Goal: Task Accomplishment & Management: Manage account settings

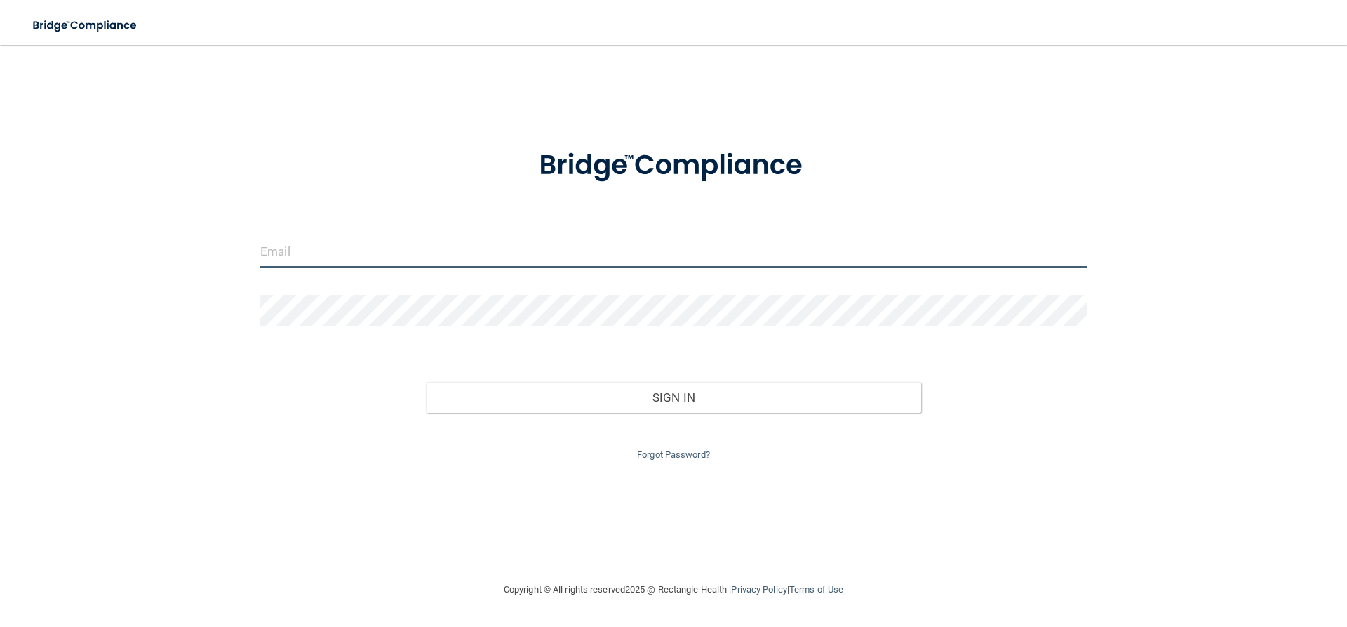
click at [486, 251] on input "email" at bounding box center [673, 252] width 827 height 32
type input "A"
type input "[PERSON_NAME][EMAIL_ADDRESS][DOMAIN_NAME]"
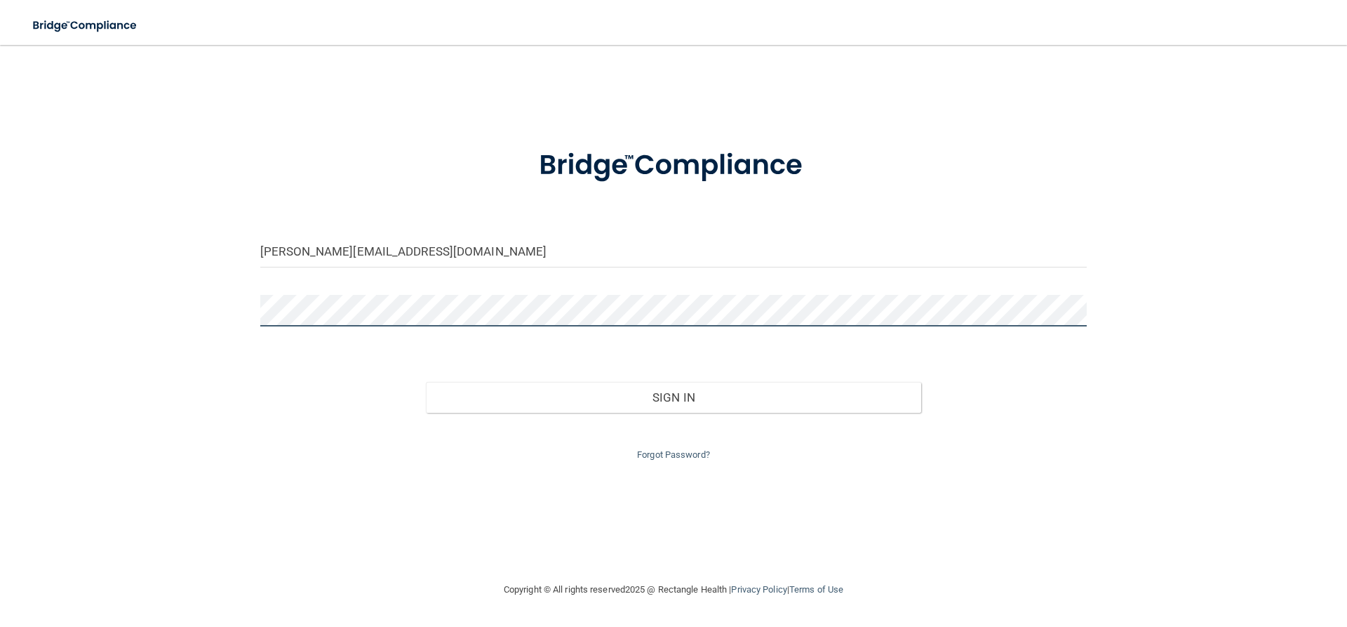
click at [426, 382] on button "Sign In" at bounding box center [674, 397] width 496 height 31
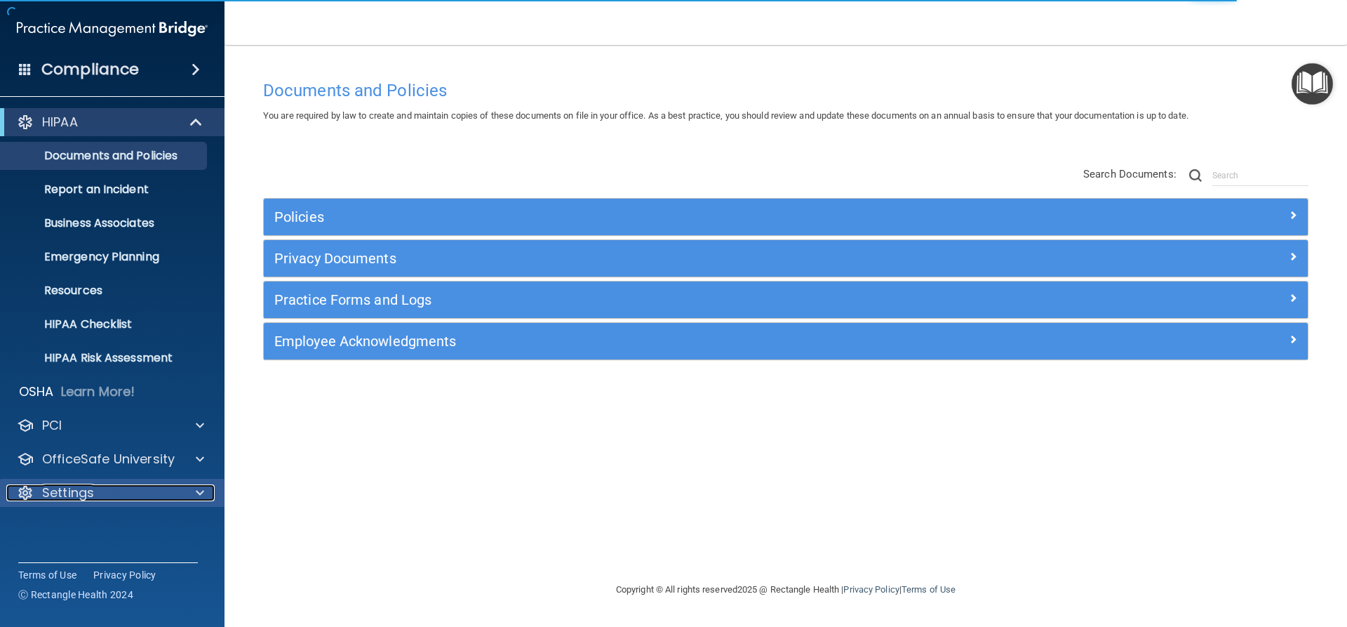
click at [88, 498] on p "Settings" at bounding box center [68, 492] width 52 height 17
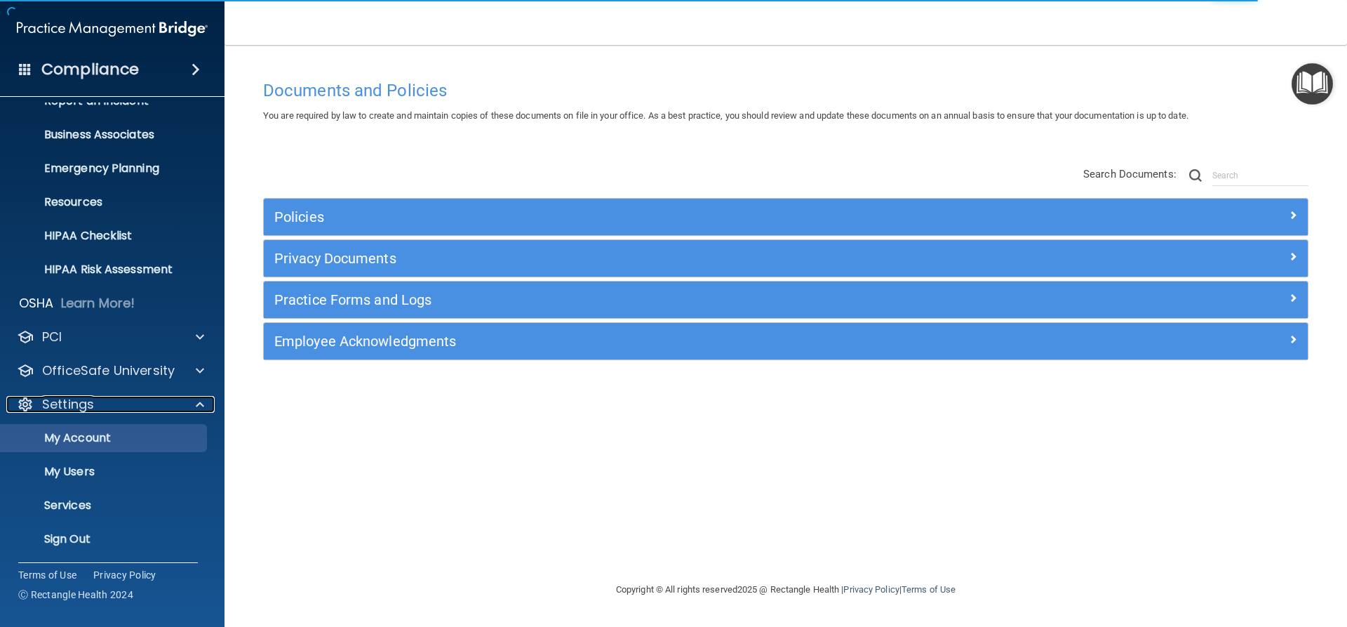
scroll to position [91, 0]
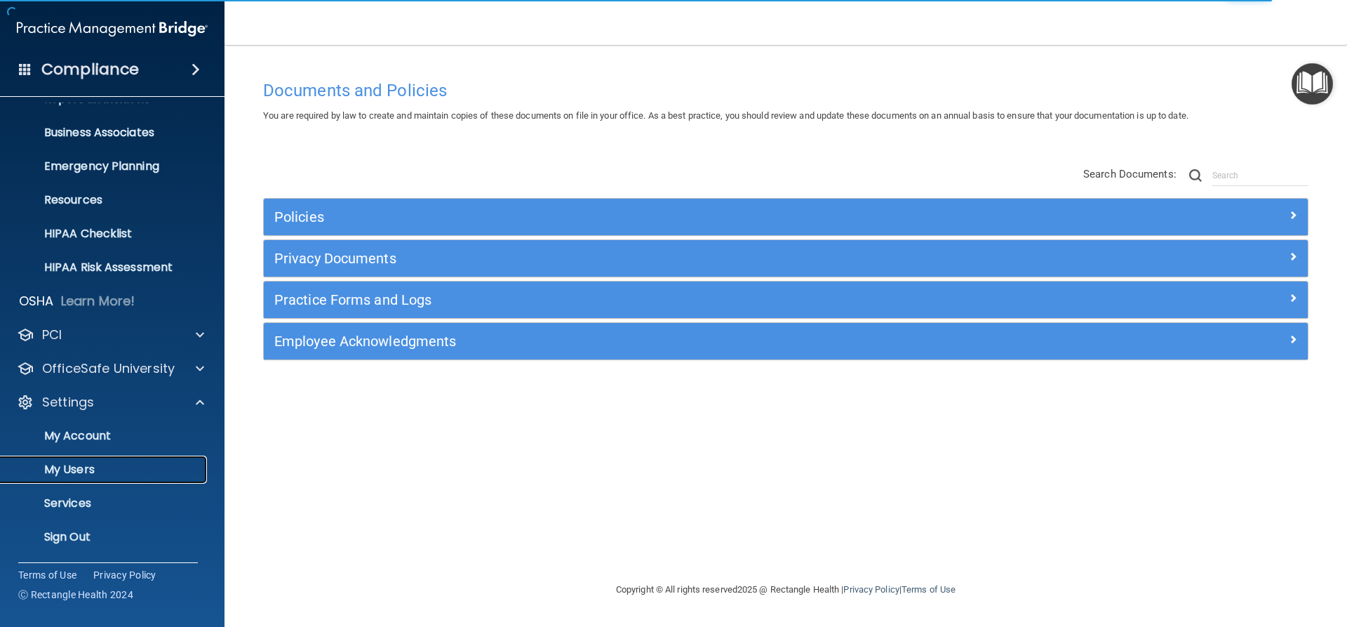
click at [92, 472] on p "My Users" at bounding box center [105, 469] width 192 height 14
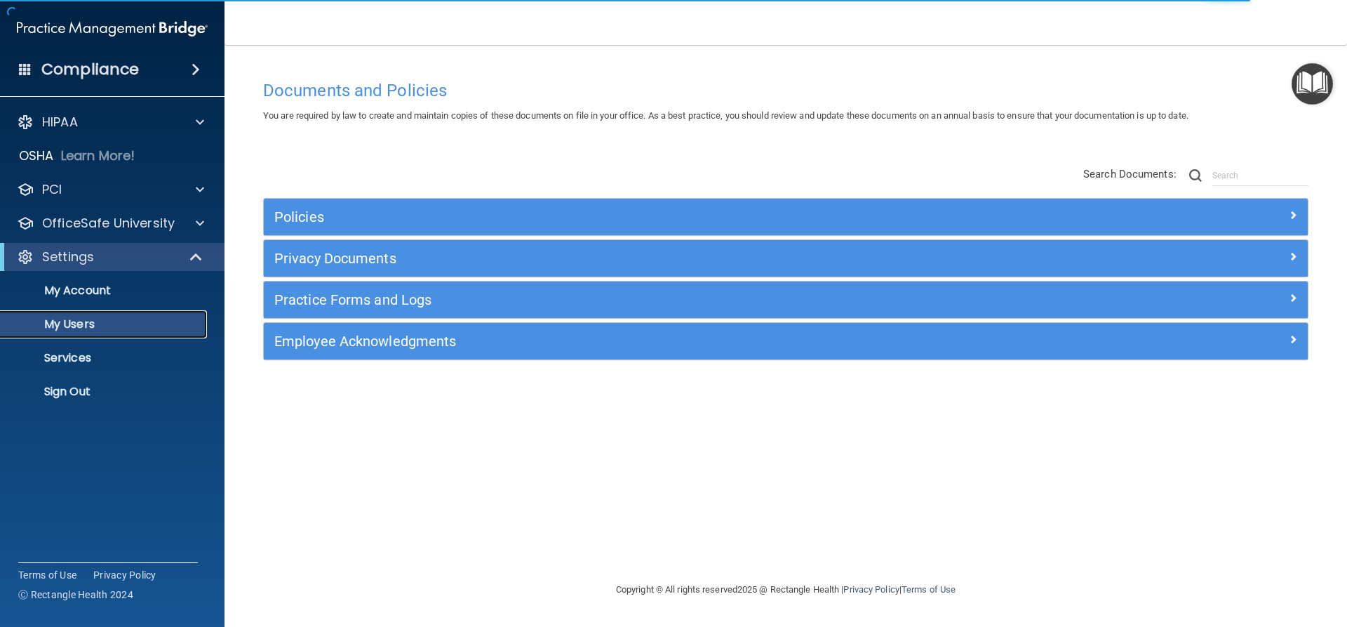
select select "20"
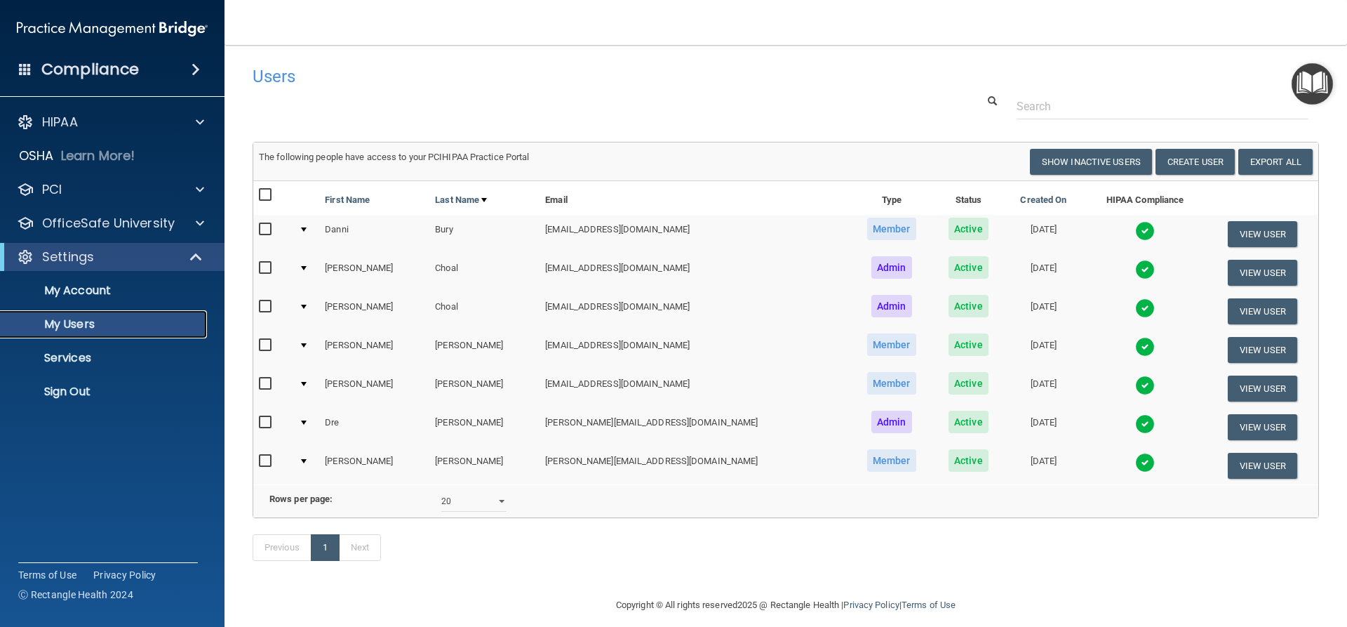
scroll to position [33, 0]
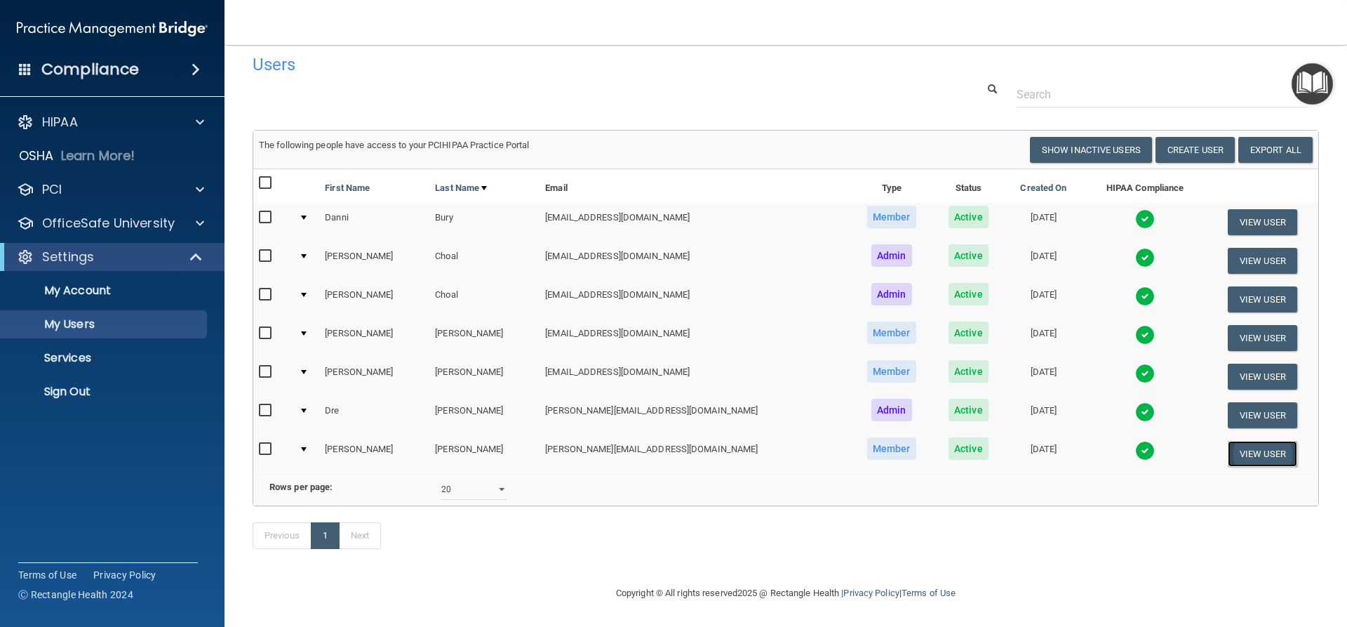
click at [1253, 441] on button "View User" at bounding box center [1262, 454] width 69 height 26
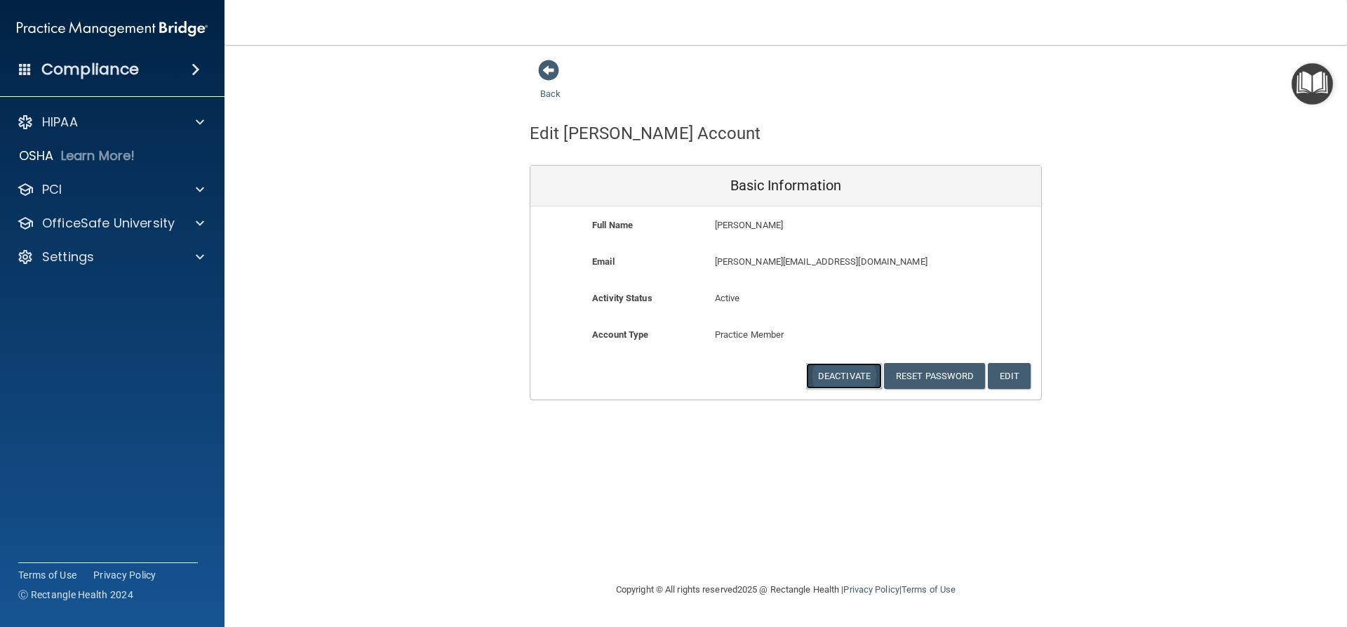
click at [856, 378] on button "Deactivate" at bounding box center [844, 376] width 76 height 26
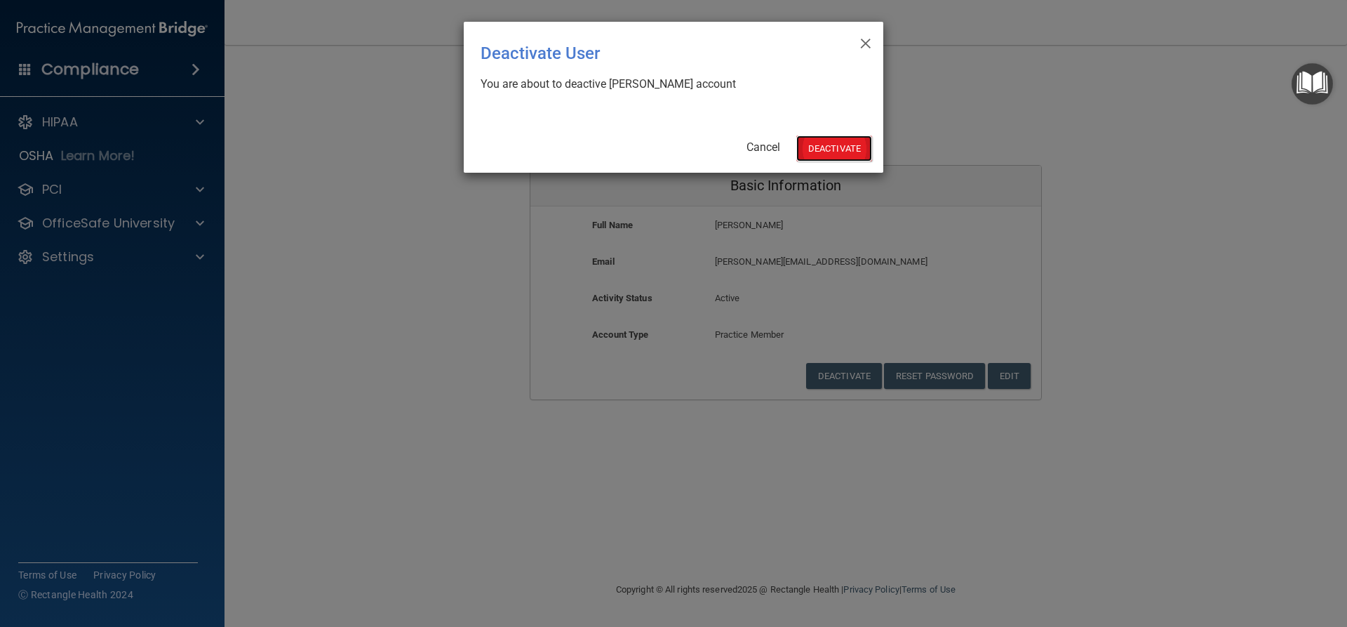
click at [850, 152] on button "Deactivate" at bounding box center [834, 148] width 76 height 26
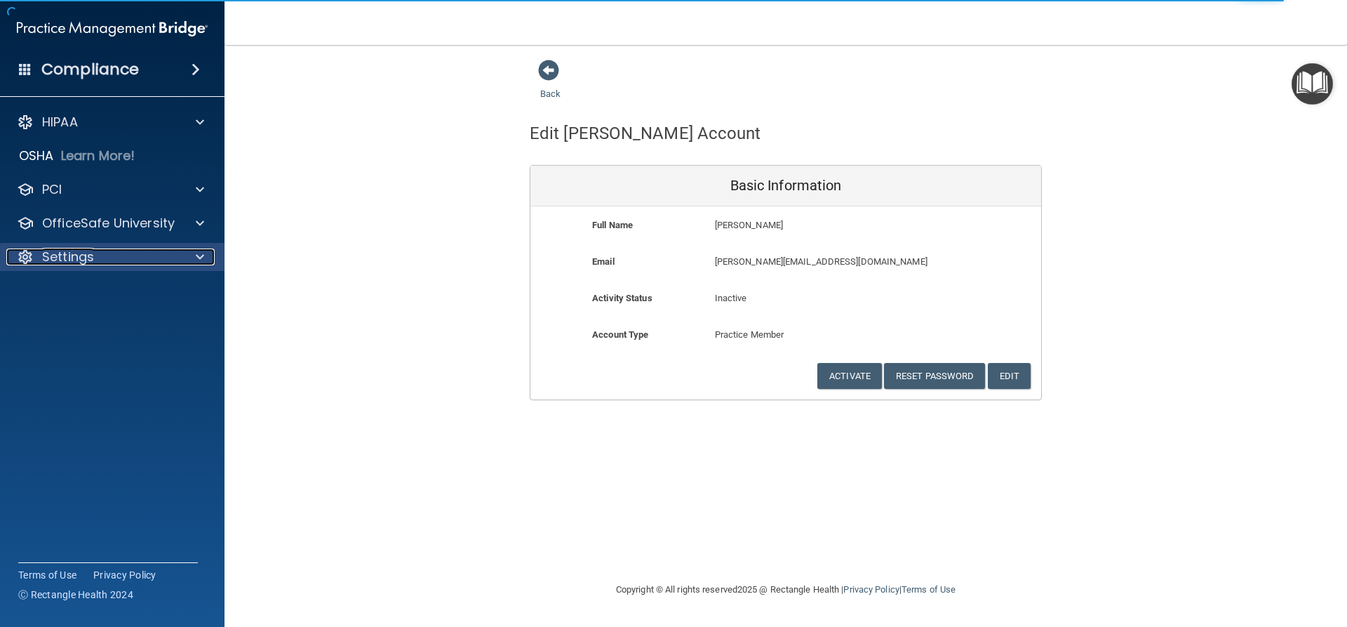
click at [80, 261] on p "Settings" at bounding box center [68, 256] width 52 height 17
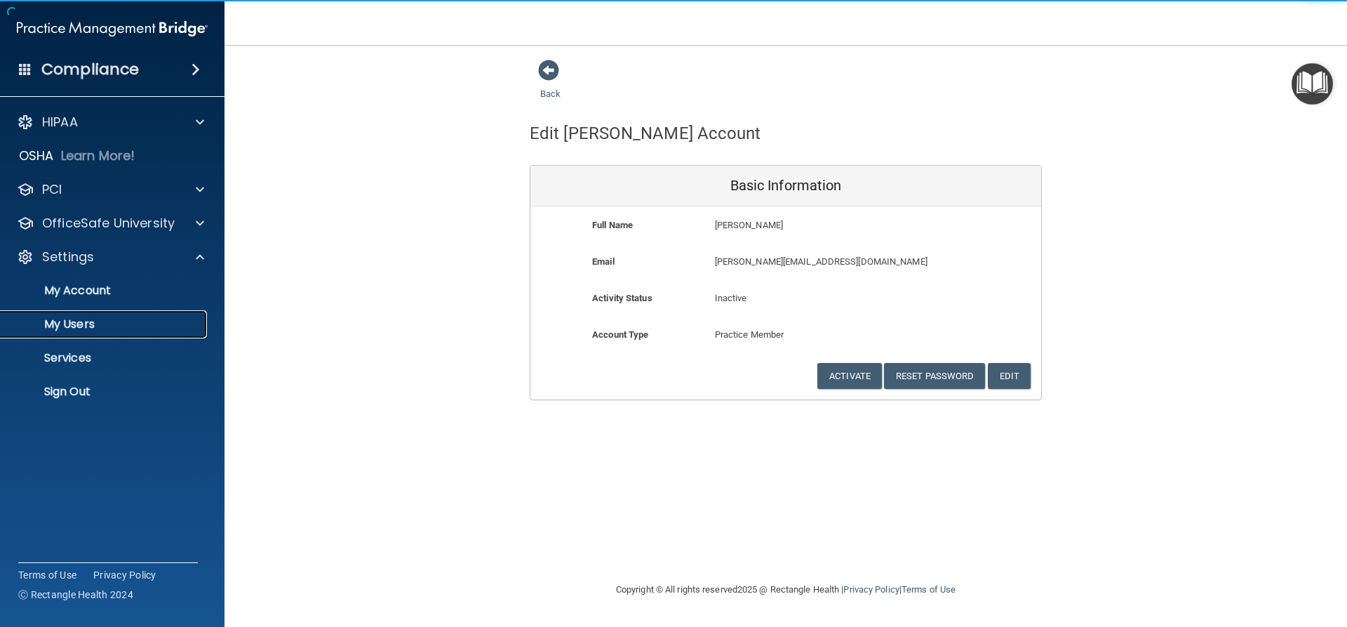
click at [76, 323] on p "My Users" at bounding box center [105, 324] width 192 height 14
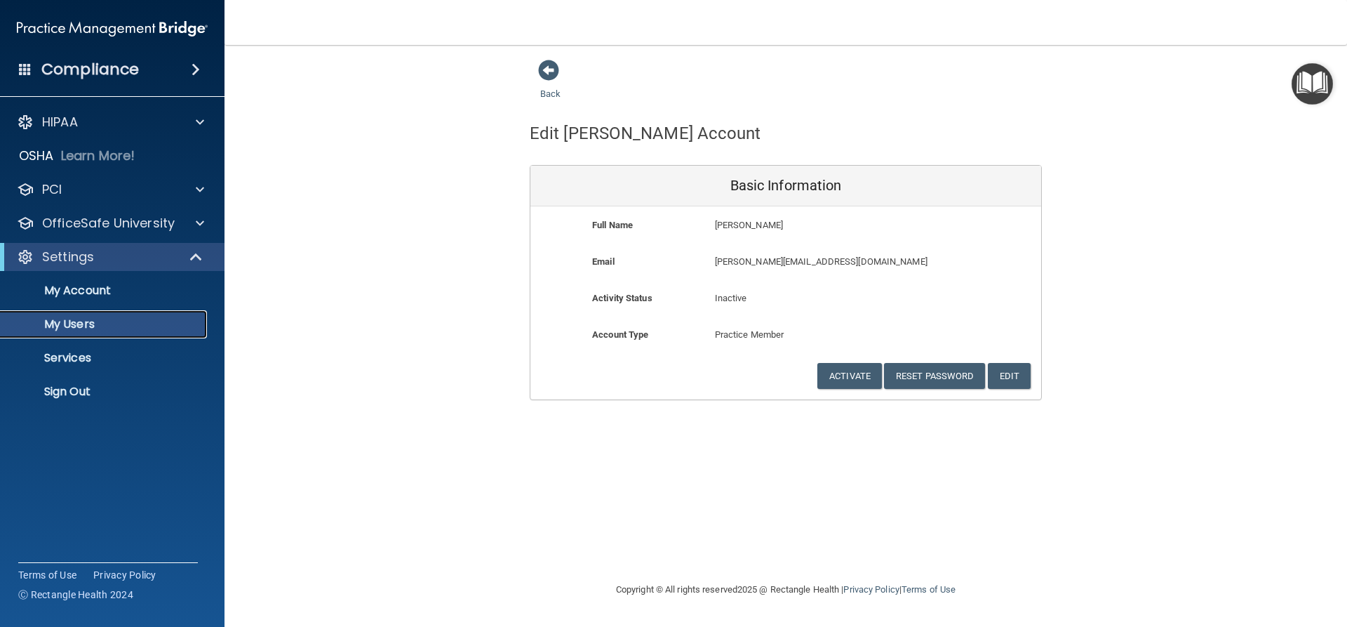
select select "20"
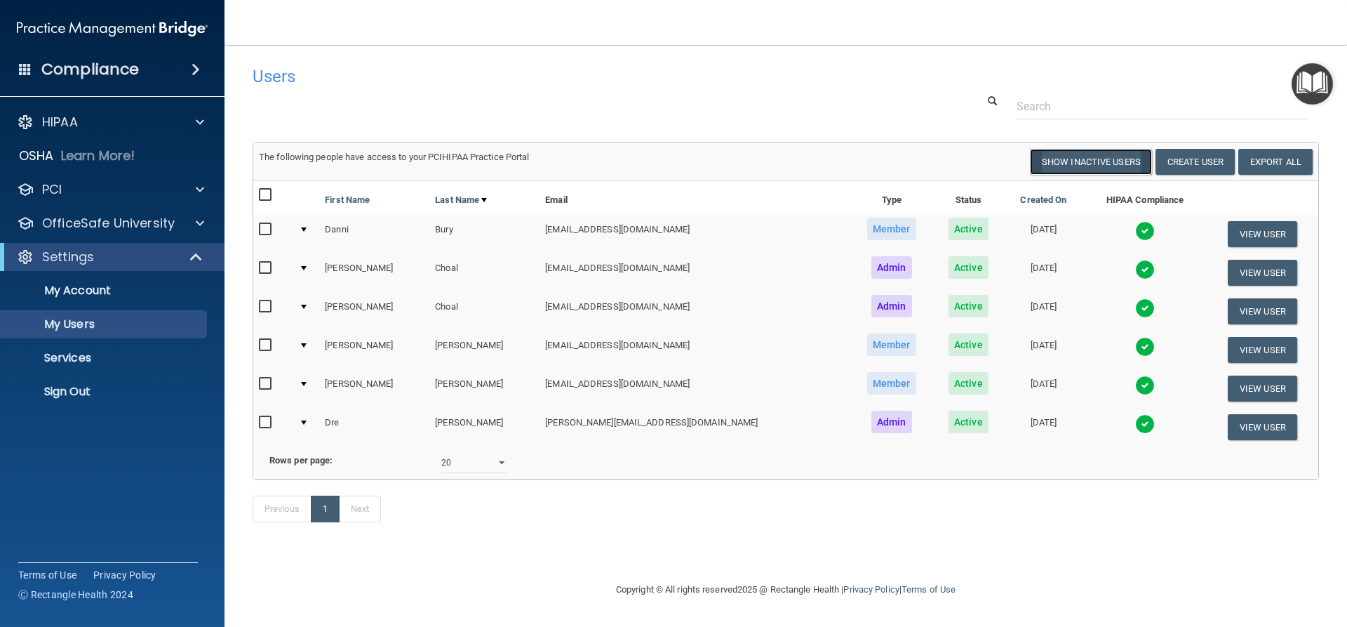
click at [1116, 166] on button "Show Inactive Users" at bounding box center [1091, 162] width 122 height 26
select select "20"
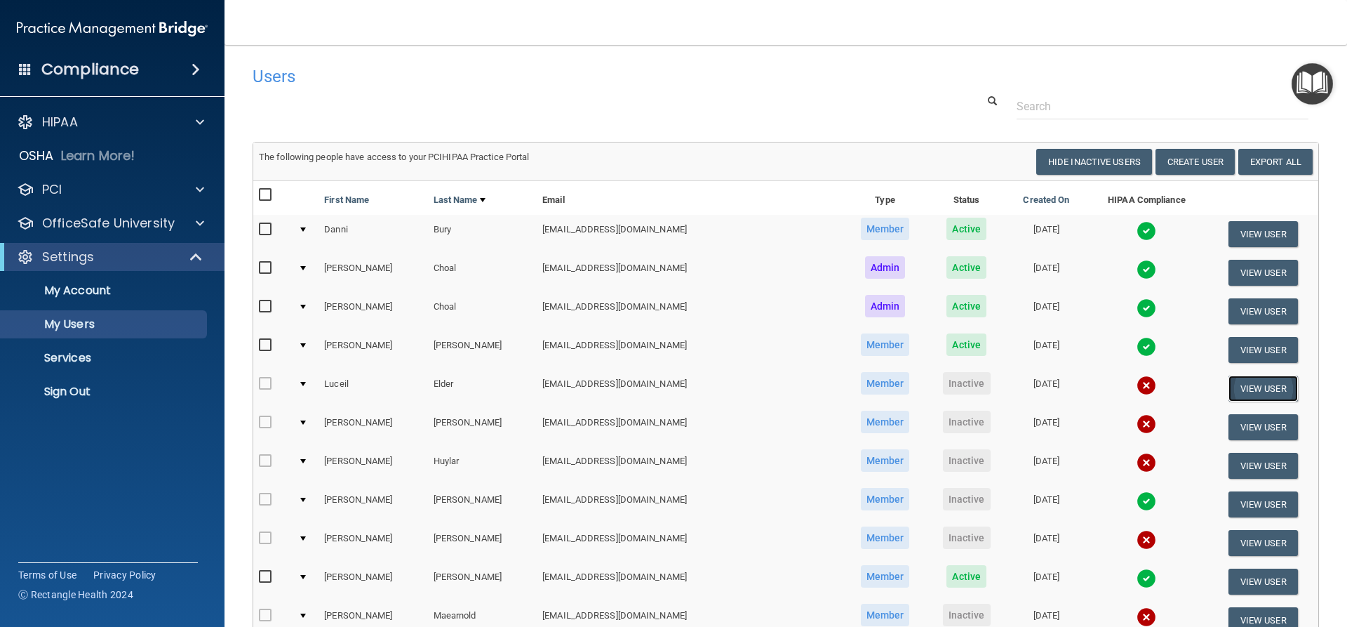
click at [1231, 394] on button "View User" at bounding box center [1263, 388] width 69 height 26
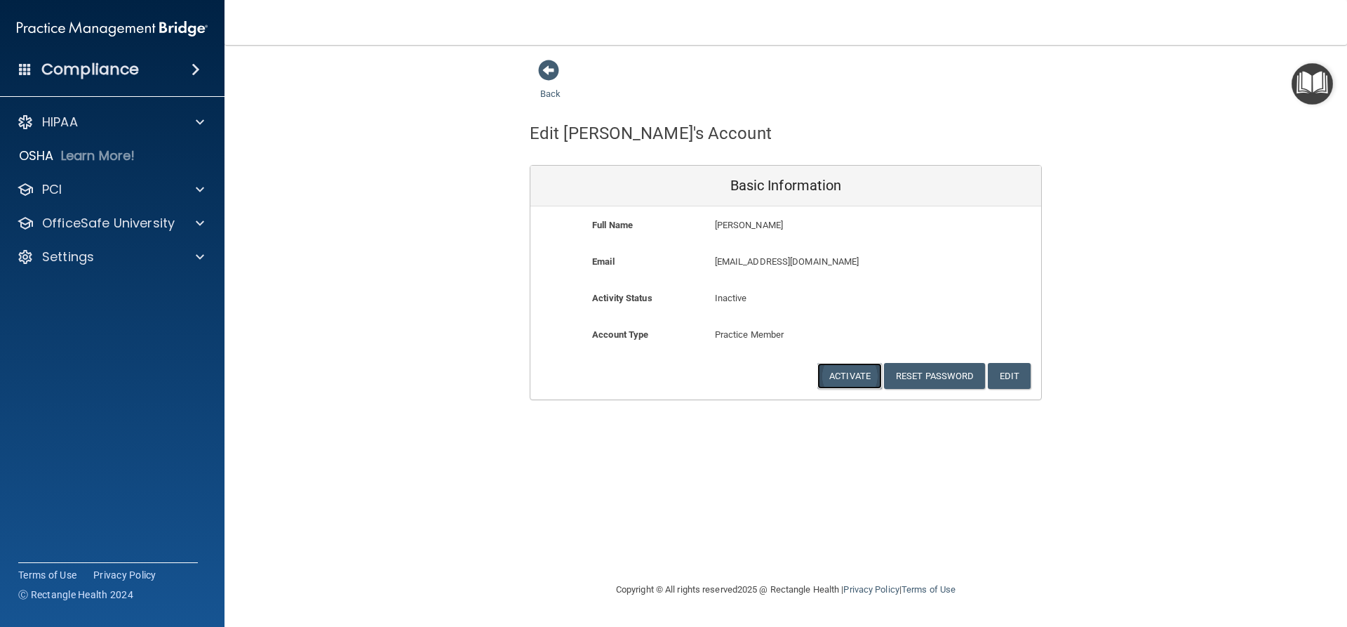
click at [844, 375] on button "Activate" at bounding box center [849, 376] width 65 height 26
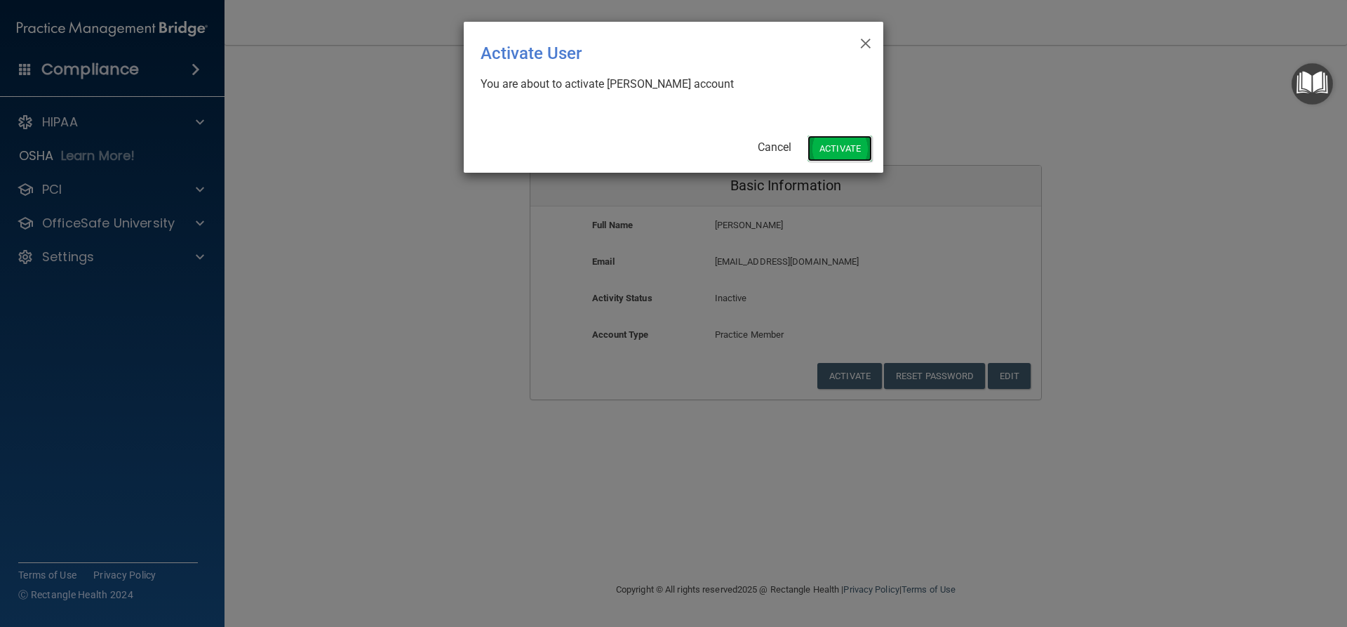
click at [854, 152] on button "Activate" at bounding box center [840, 148] width 65 height 26
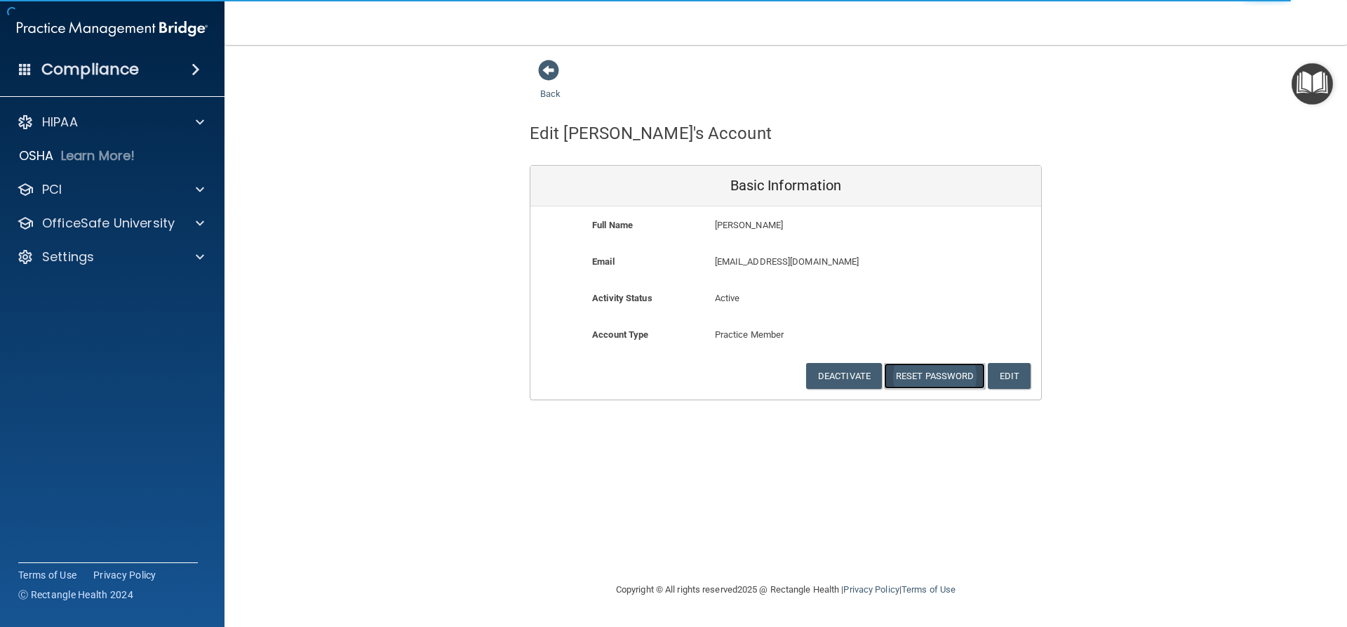
click at [954, 376] on button "Reset Password" at bounding box center [934, 376] width 101 height 26
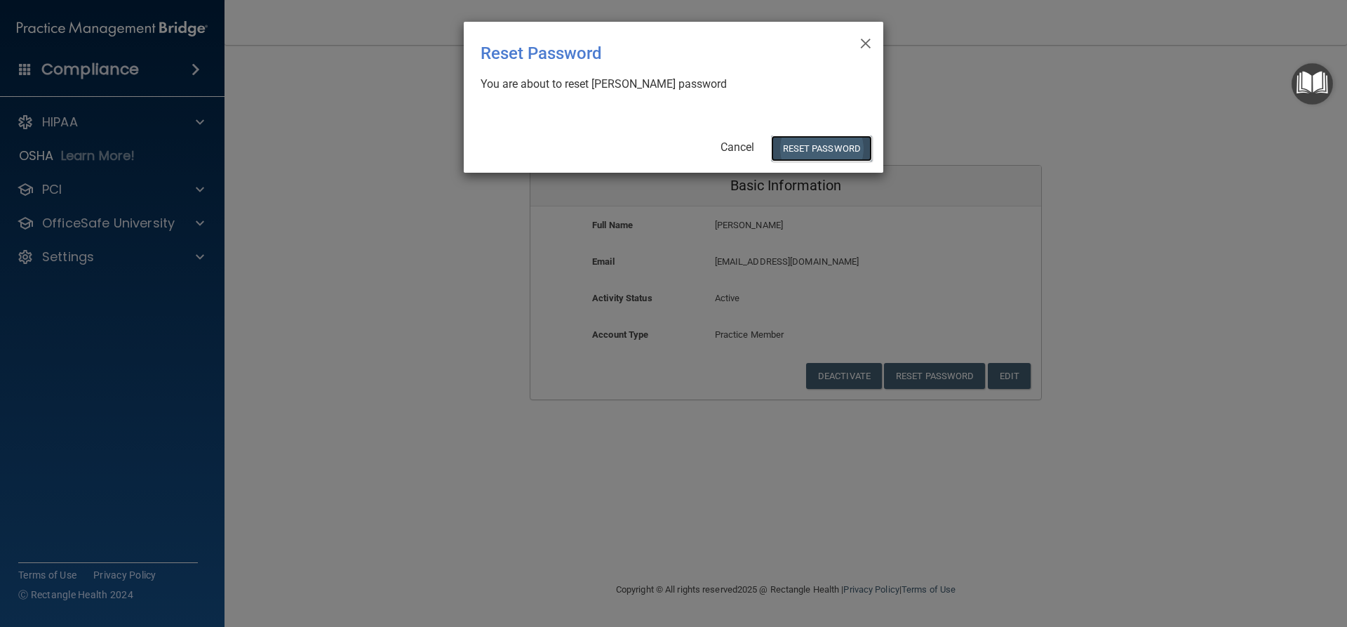
click at [822, 156] on button "Reset Password" at bounding box center [821, 148] width 101 height 26
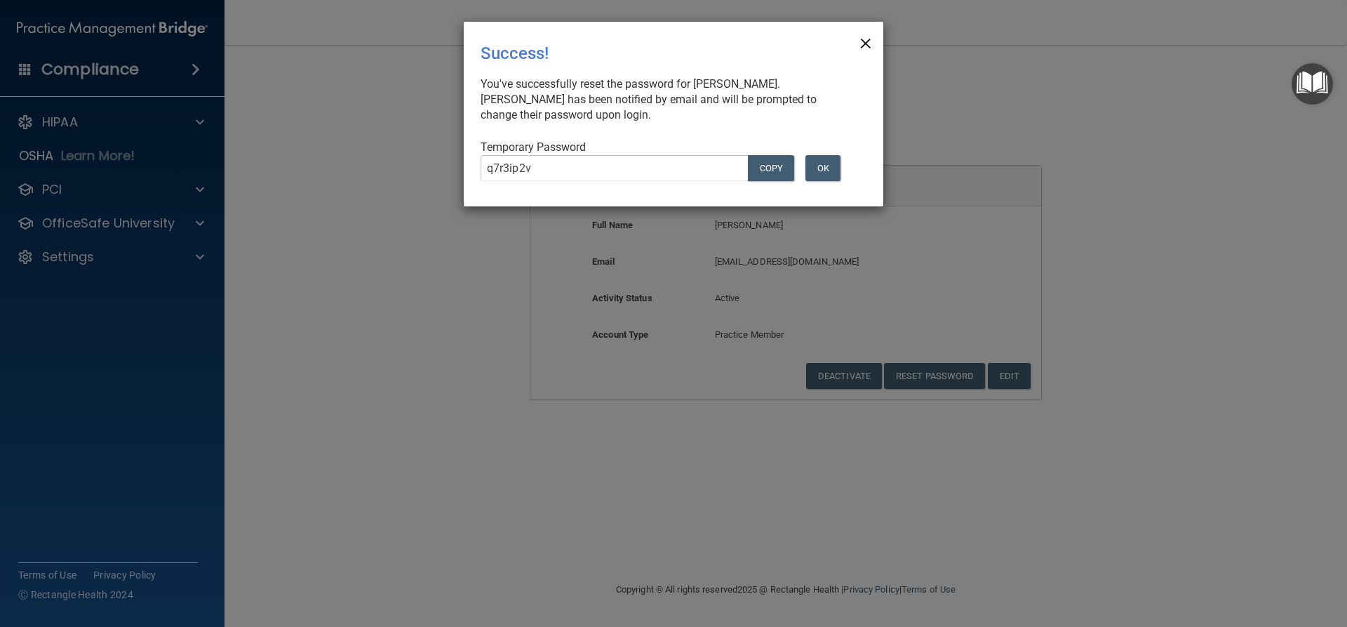
click at [863, 47] on span "×" at bounding box center [866, 41] width 13 height 28
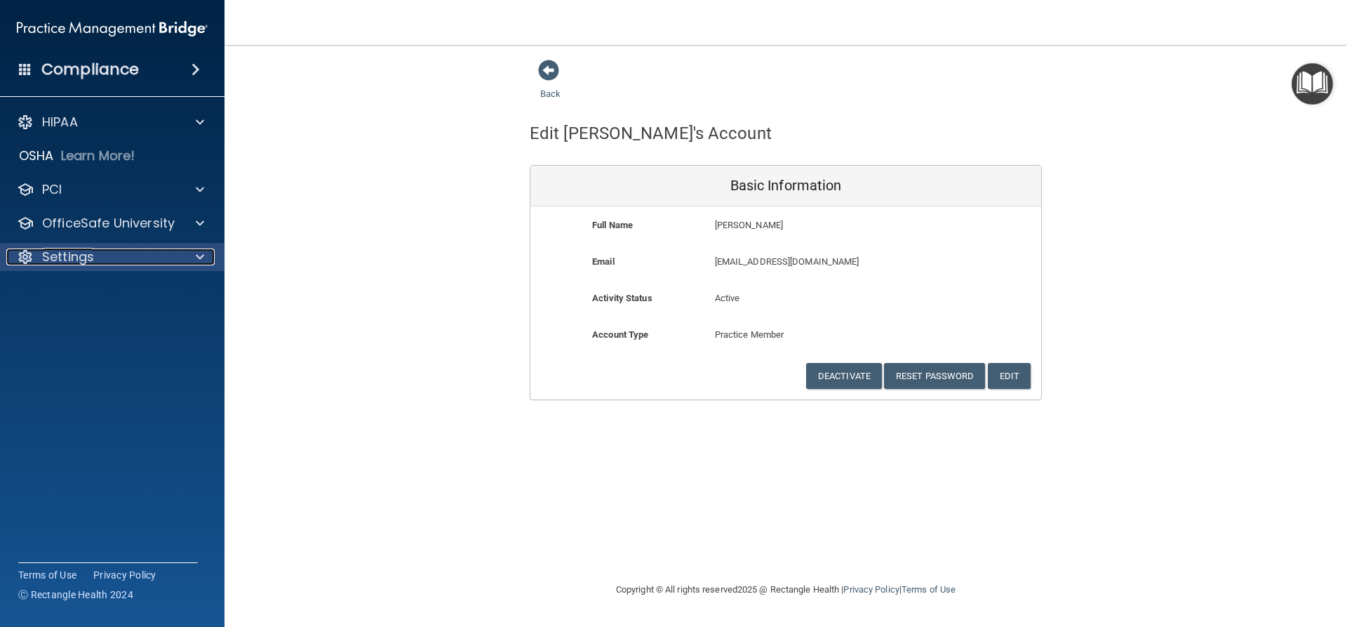
click at [208, 252] on div at bounding box center [197, 256] width 35 height 17
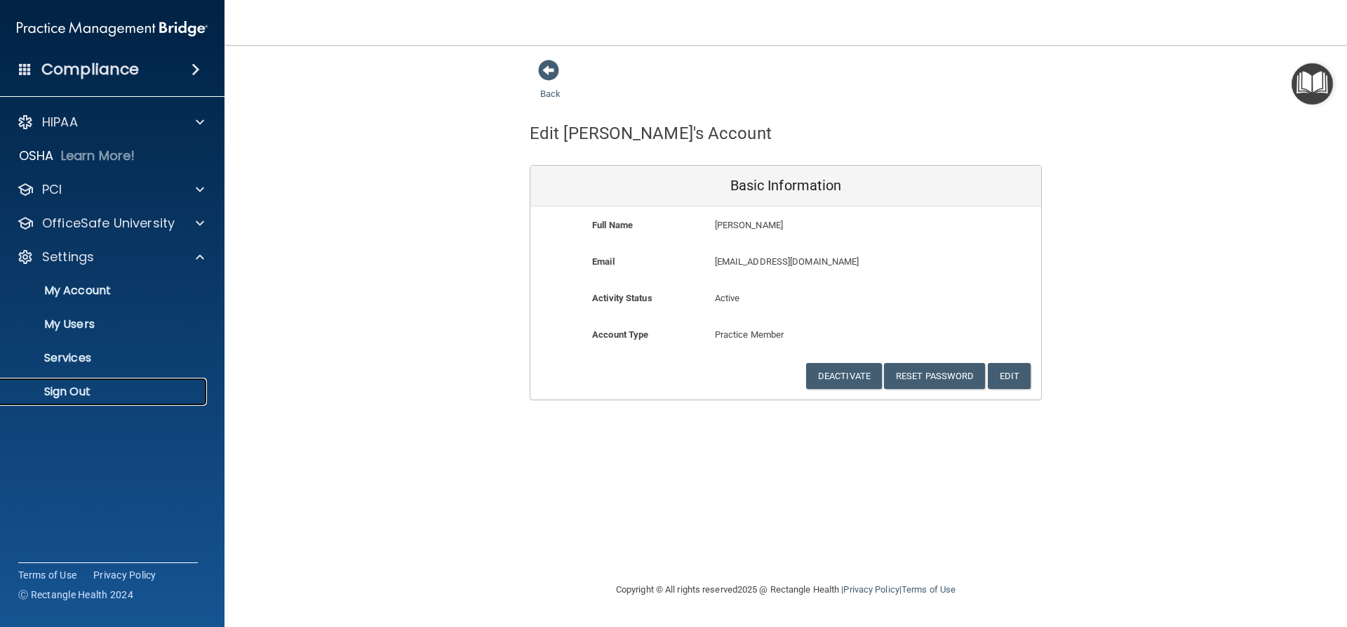
click at [61, 398] on p "Sign Out" at bounding box center [105, 392] width 192 height 14
